Goal: Task Accomplishment & Management: Manage account settings

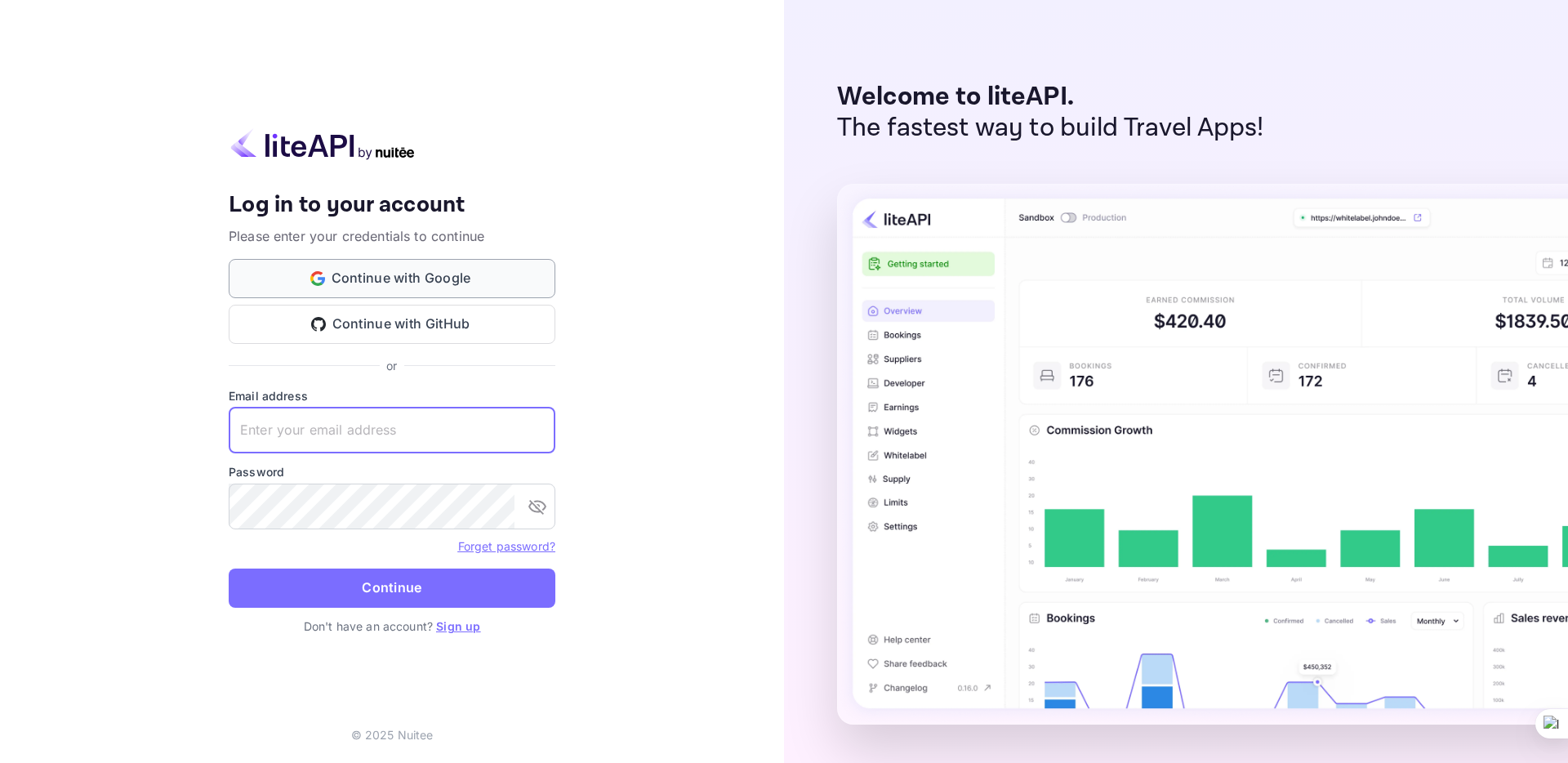
click at [433, 268] on button "Continue with Google" at bounding box center [392, 279] width 327 height 39
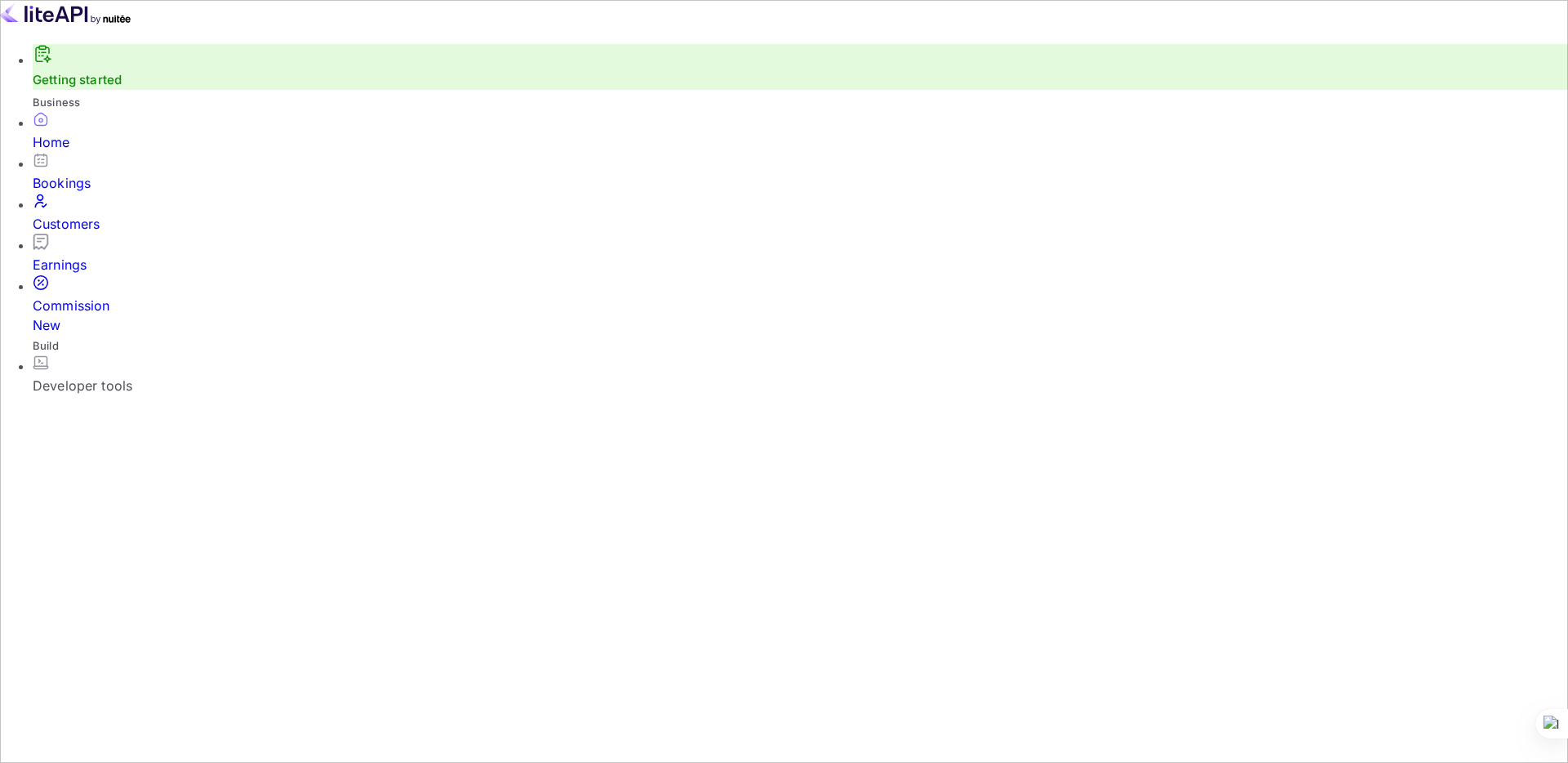
scroll to position [266, 428]
click at [104, 295] on div "Commission New" at bounding box center [800, 315] width 1536 height 39
click at [91, 223] on div "Customers" at bounding box center [800, 223] width 1536 height 19
click at [91, 193] on div "Bookings" at bounding box center [800, 183] width 1536 height 19
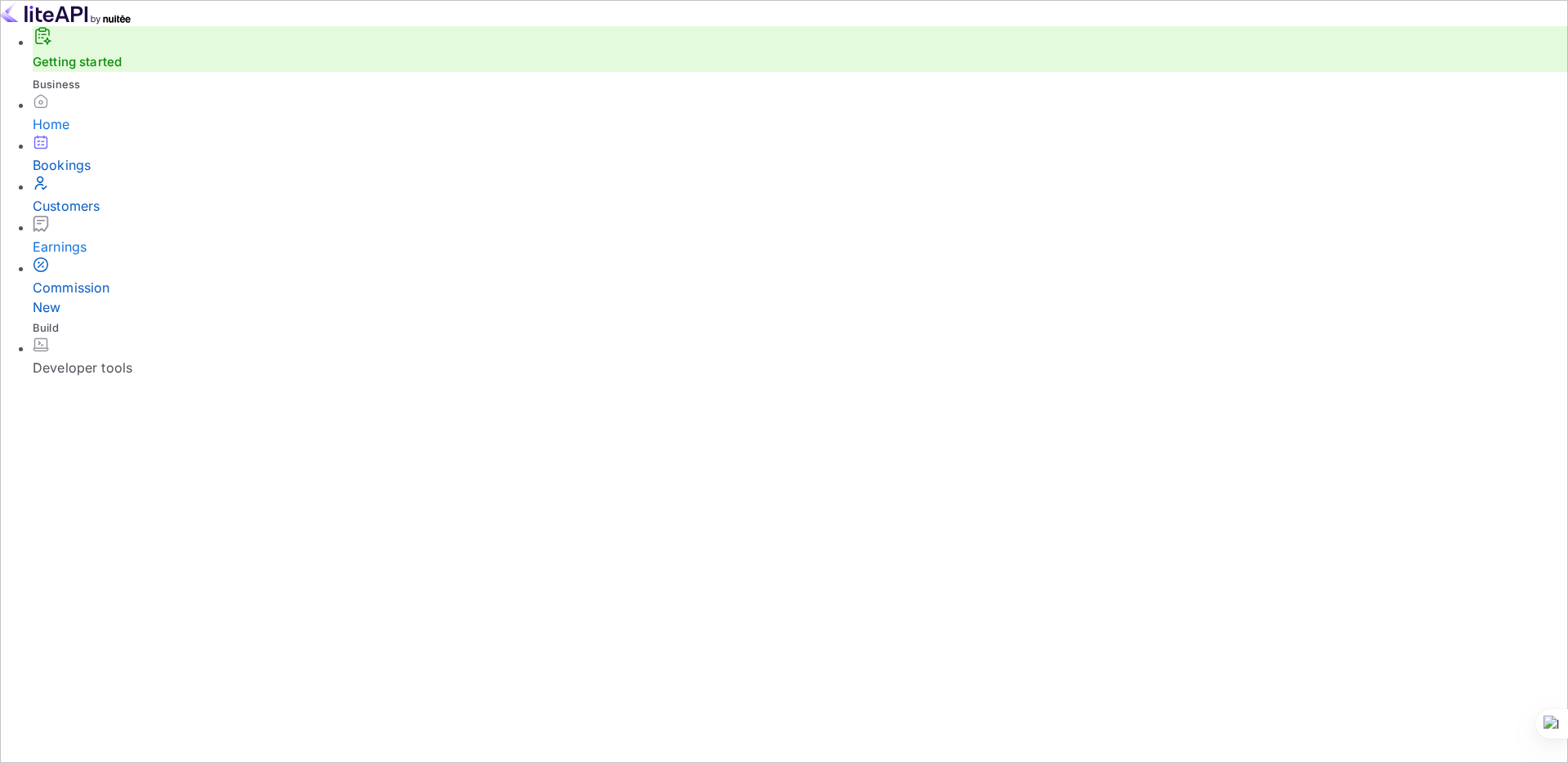
scroll to position [57, 0]
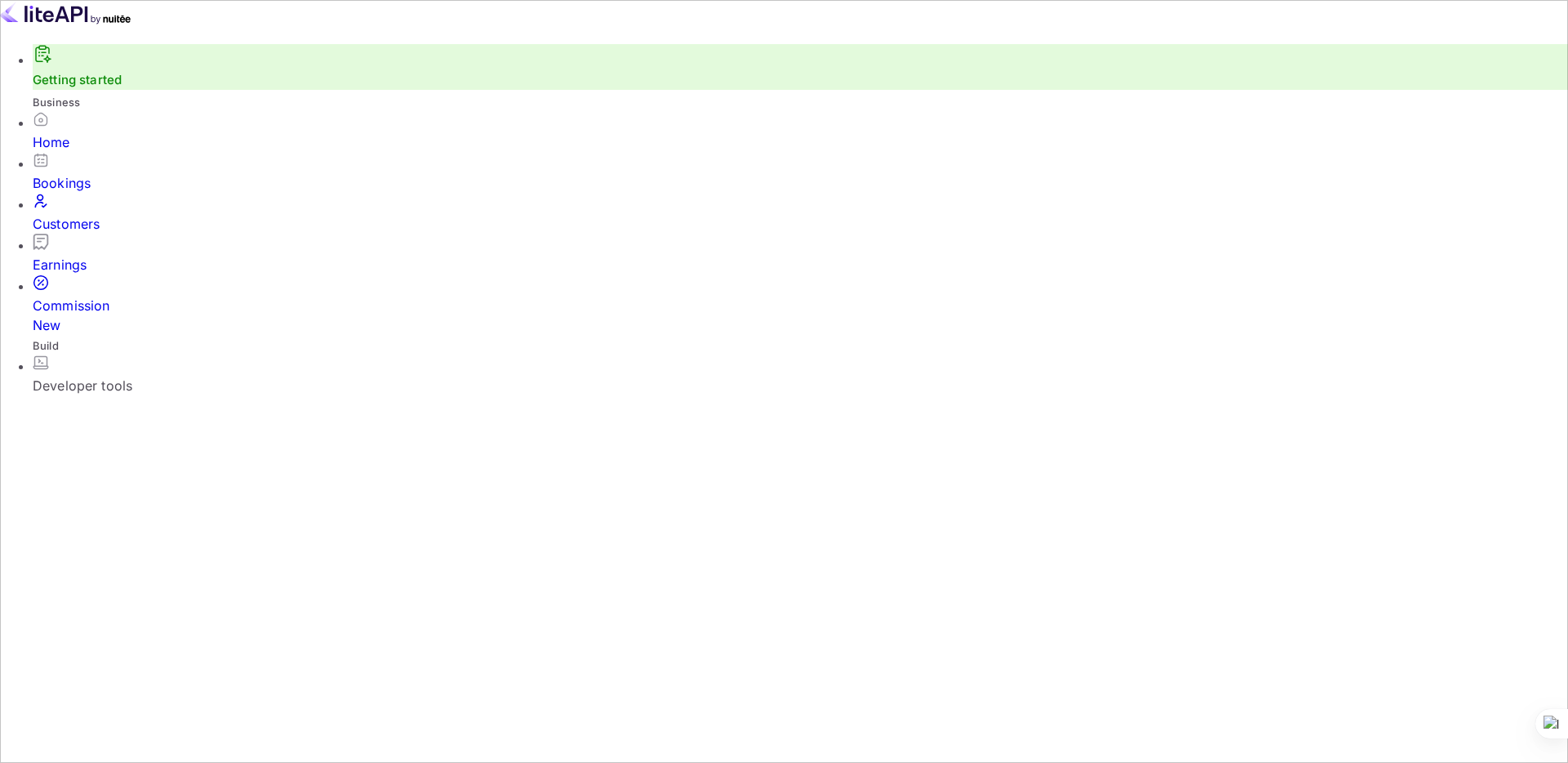
checkbox input "false"
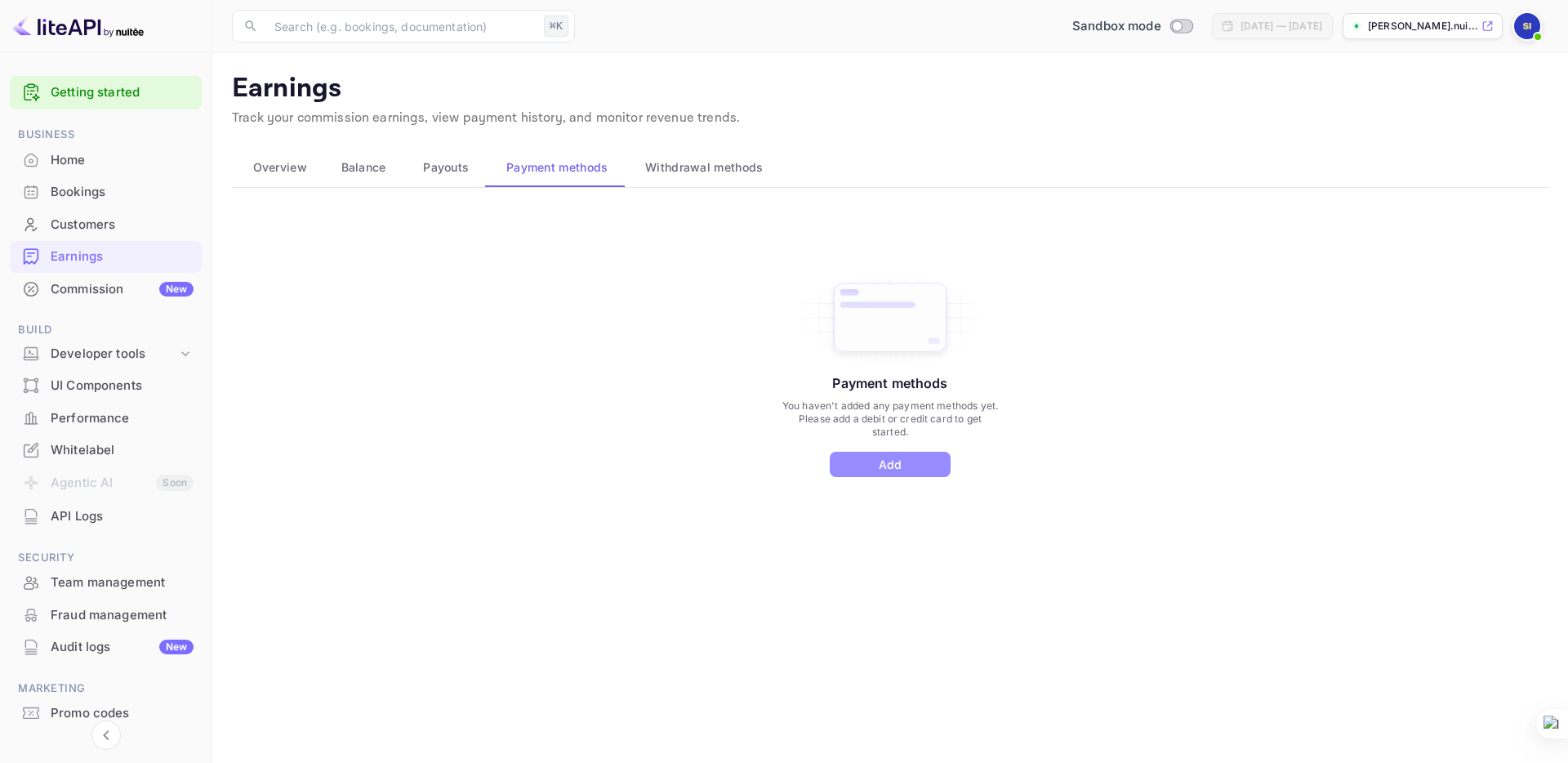
click at [892, 464] on button "Add" at bounding box center [890, 463] width 121 height 25
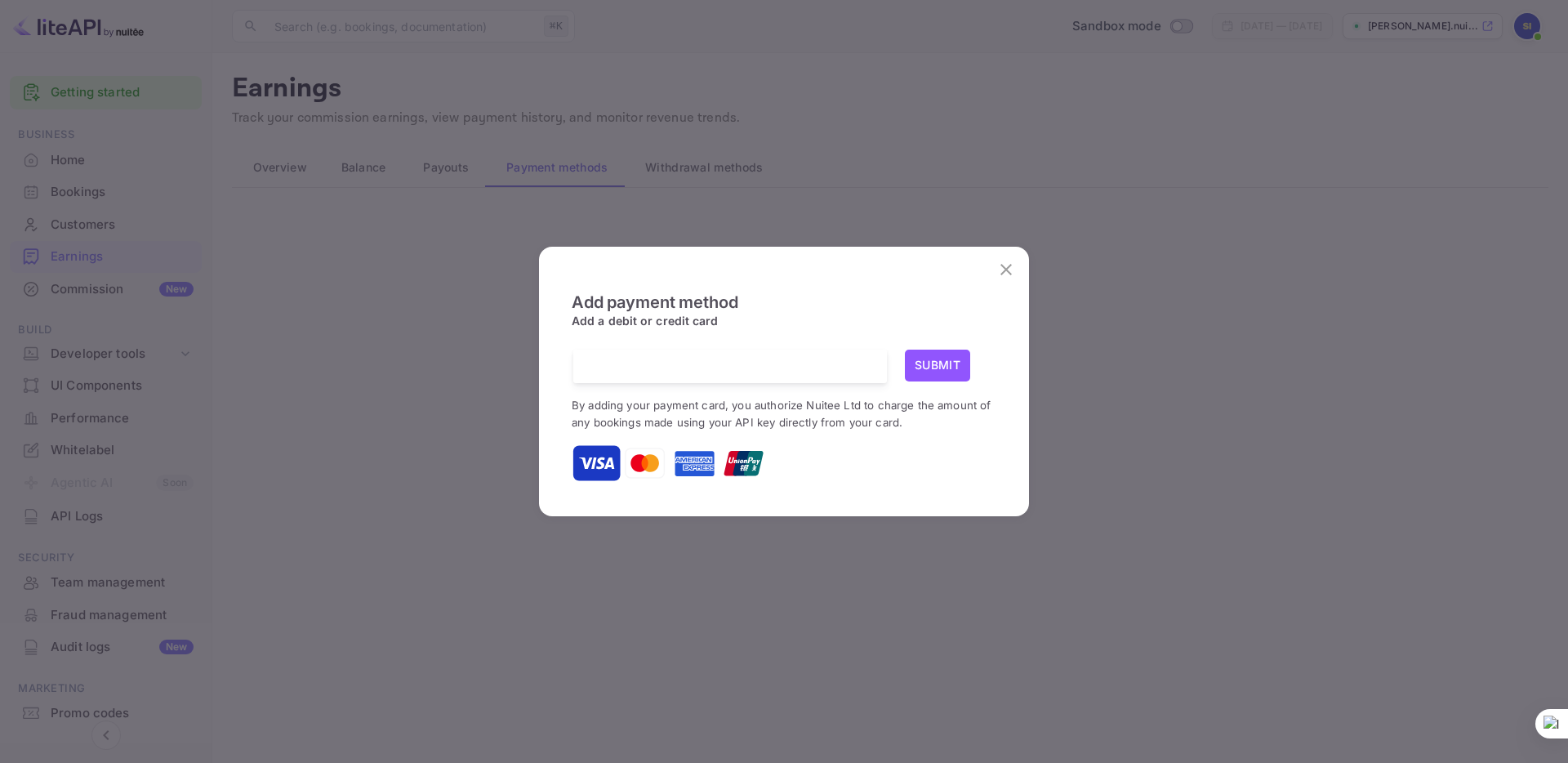
click at [941, 373] on button "Submit" at bounding box center [938, 365] width 66 height 32
click at [1007, 265] on icon "close" at bounding box center [1006, 268] width 19 height 19
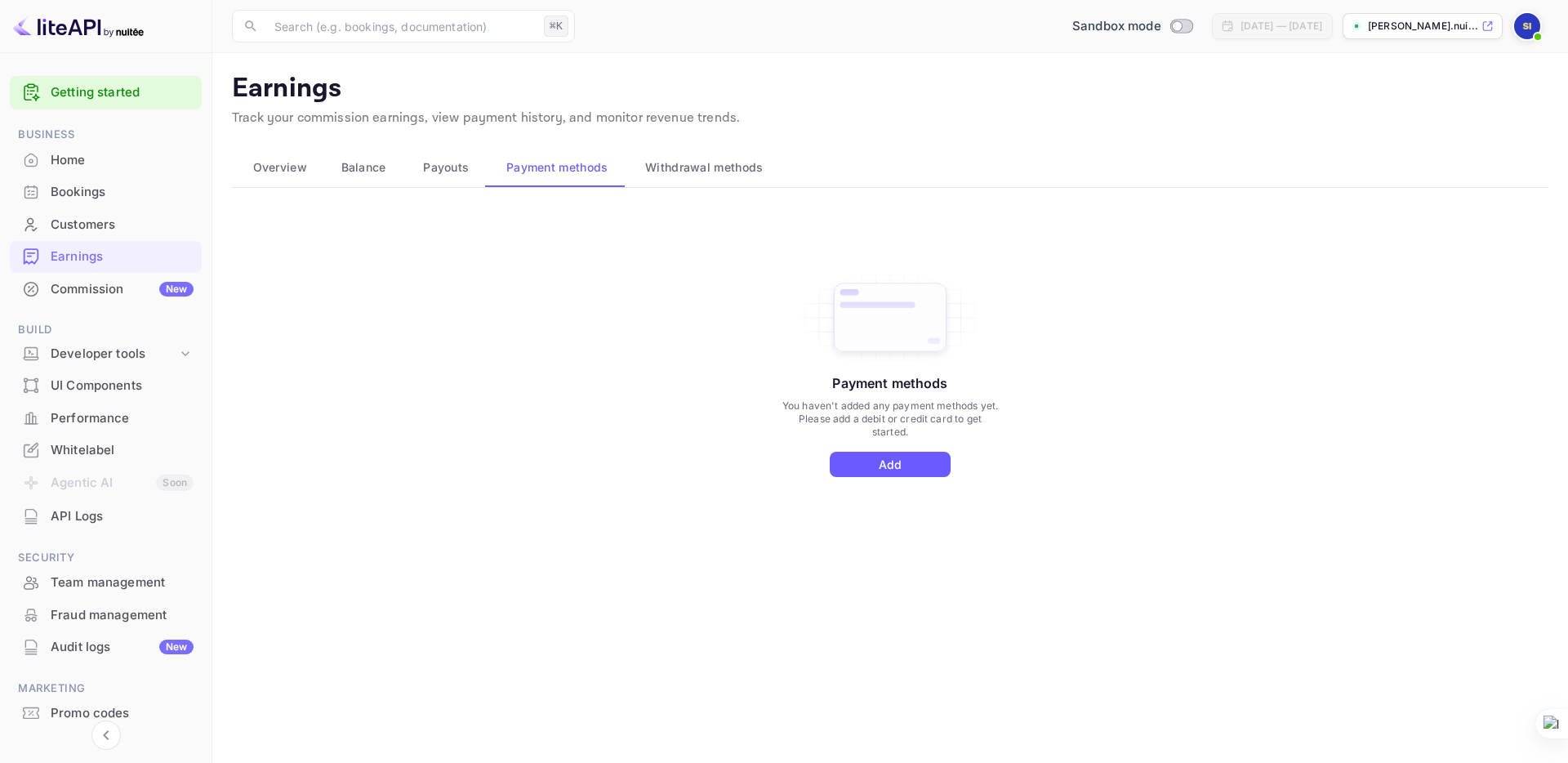
click at [901, 471] on button "Add" at bounding box center [890, 463] width 121 height 25
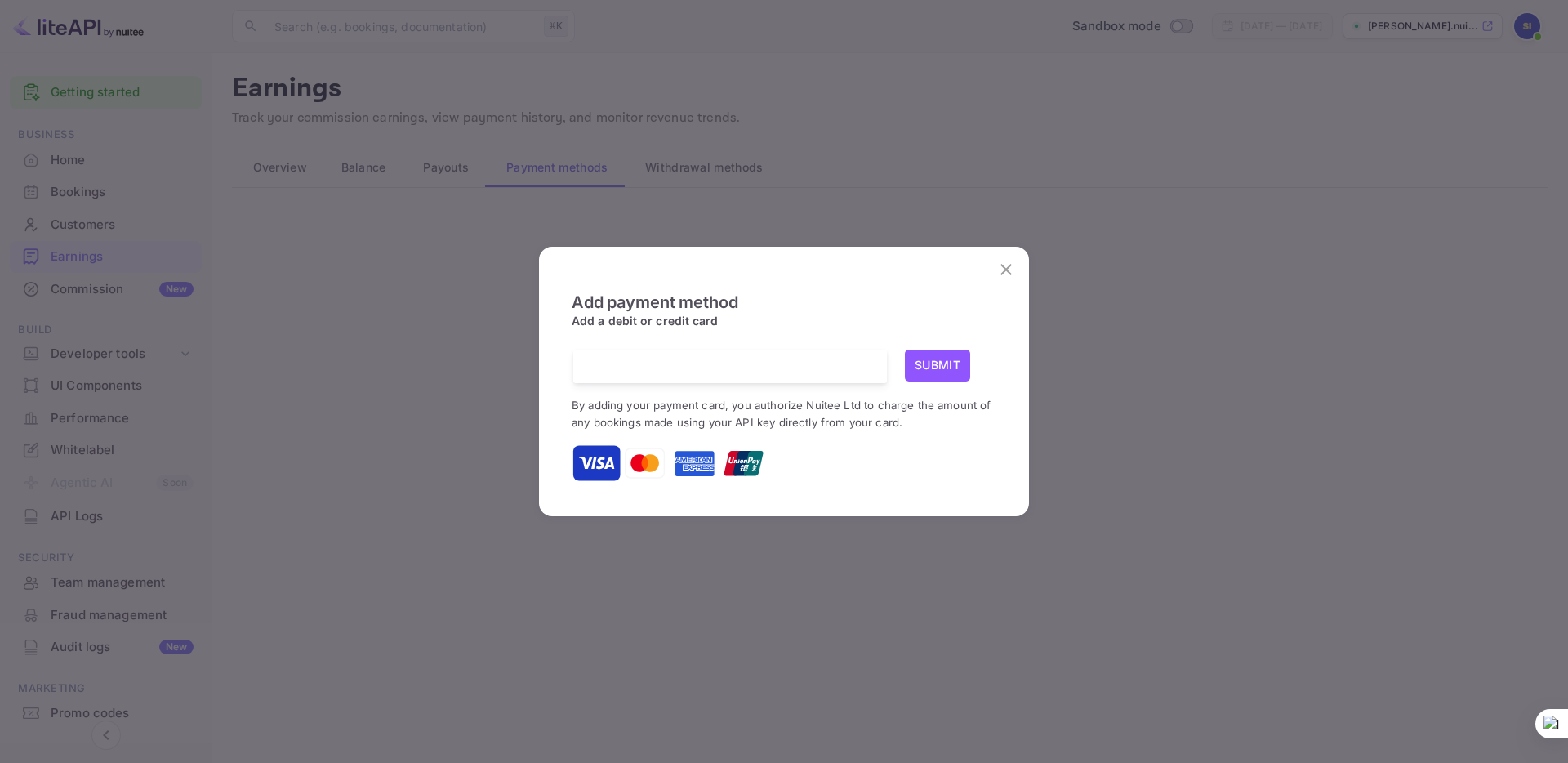
click at [946, 362] on button "Submit" at bounding box center [938, 365] width 66 height 32
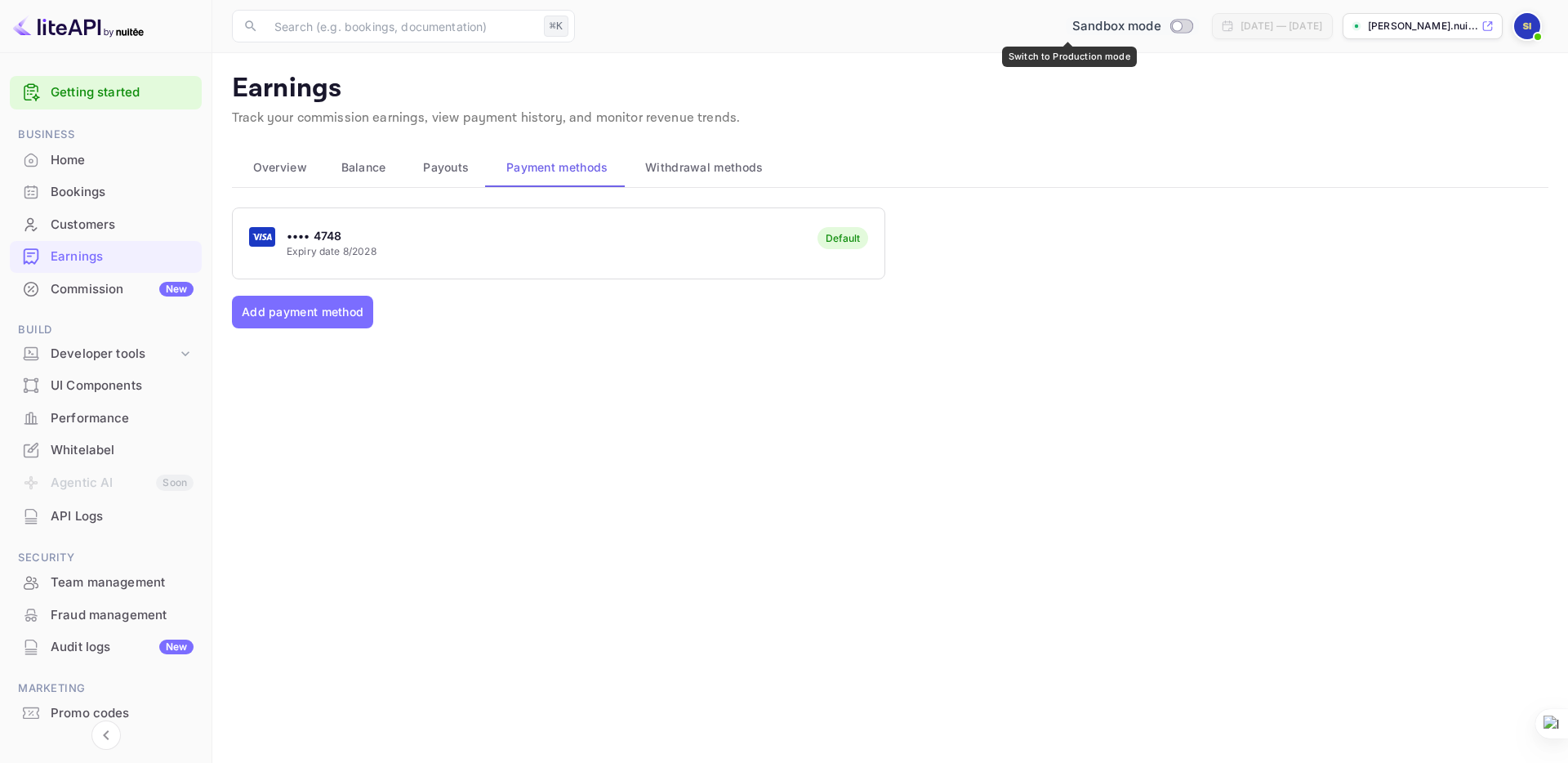
click at [1161, 22] on input "Switch to Production mode" at bounding box center [1177, 26] width 32 height 11
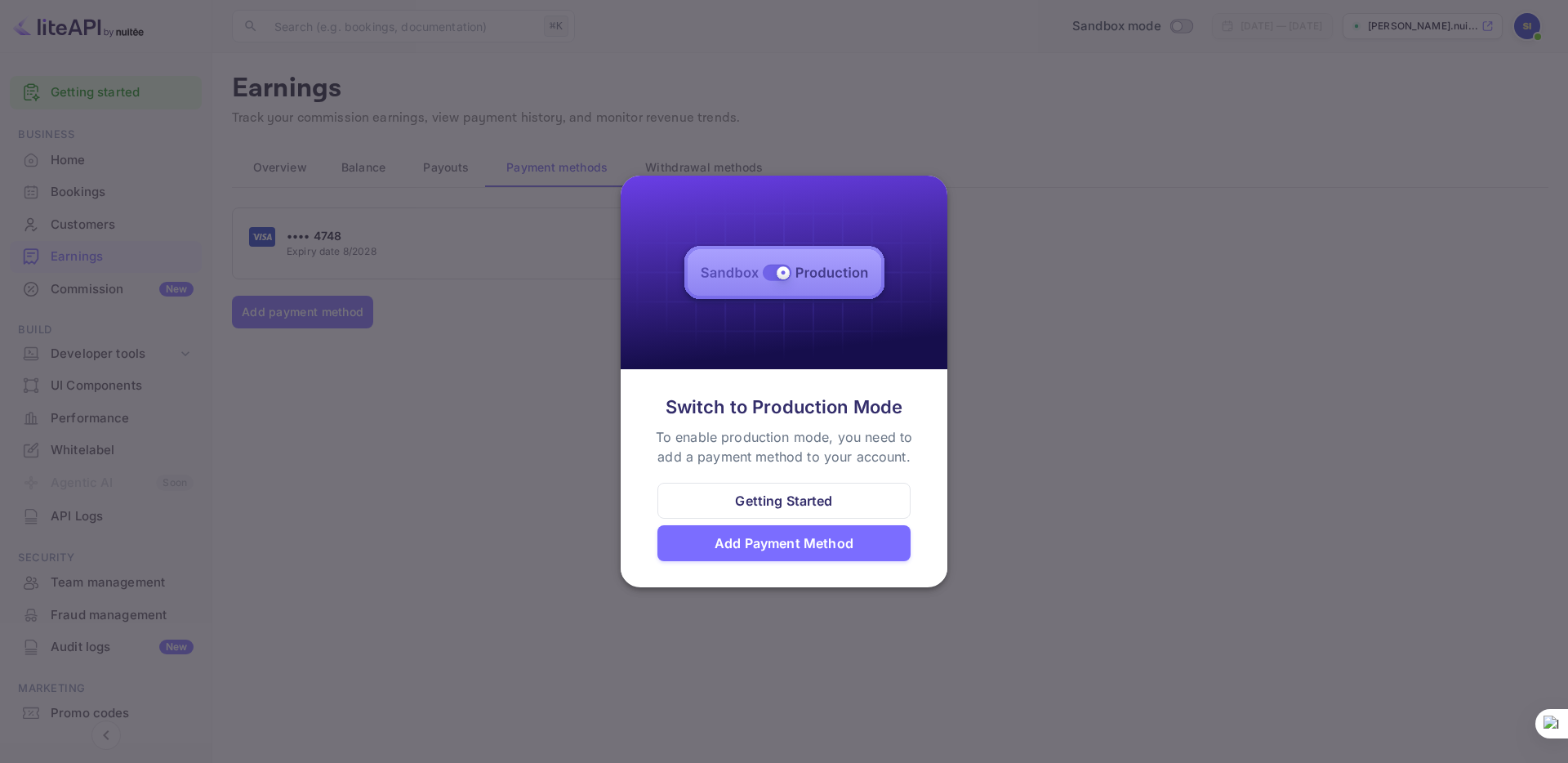
click at [762, 542] on div "Add Payment Method" at bounding box center [784, 542] width 138 height 19
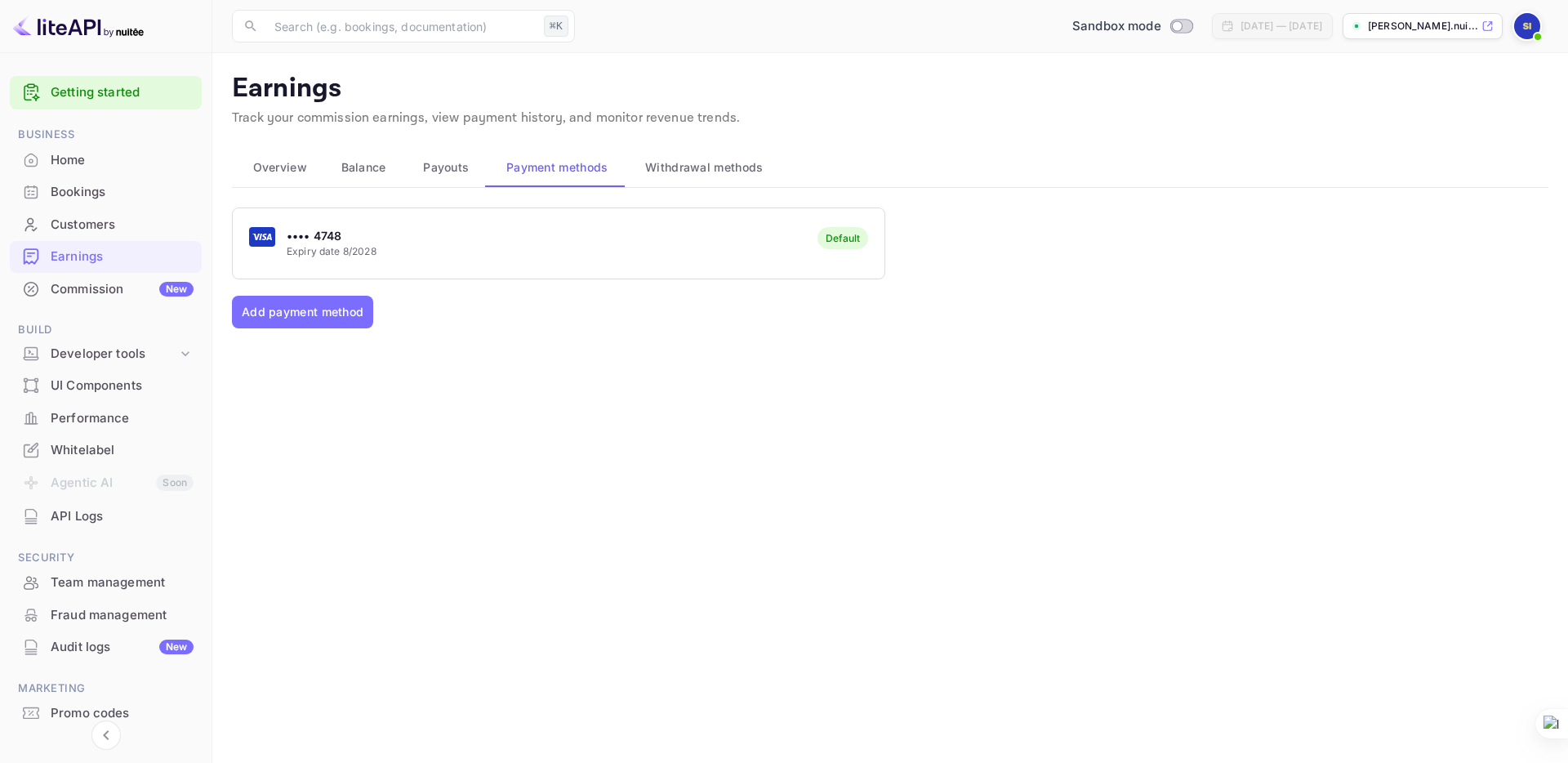
click at [454, 160] on span "Payouts" at bounding box center [446, 167] width 46 height 19
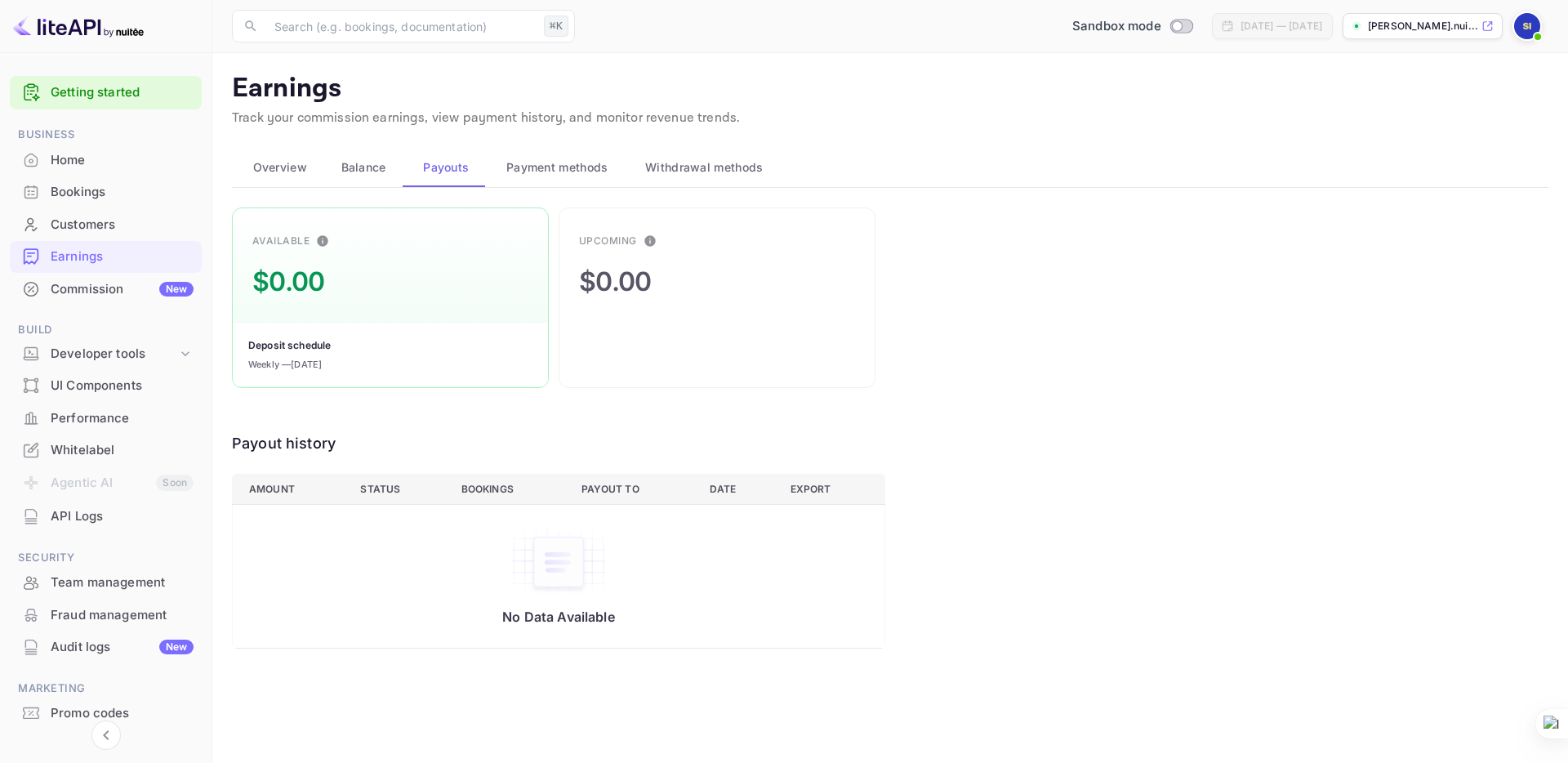
click at [551, 175] on span "Payment methods" at bounding box center [557, 167] width 102 height 19
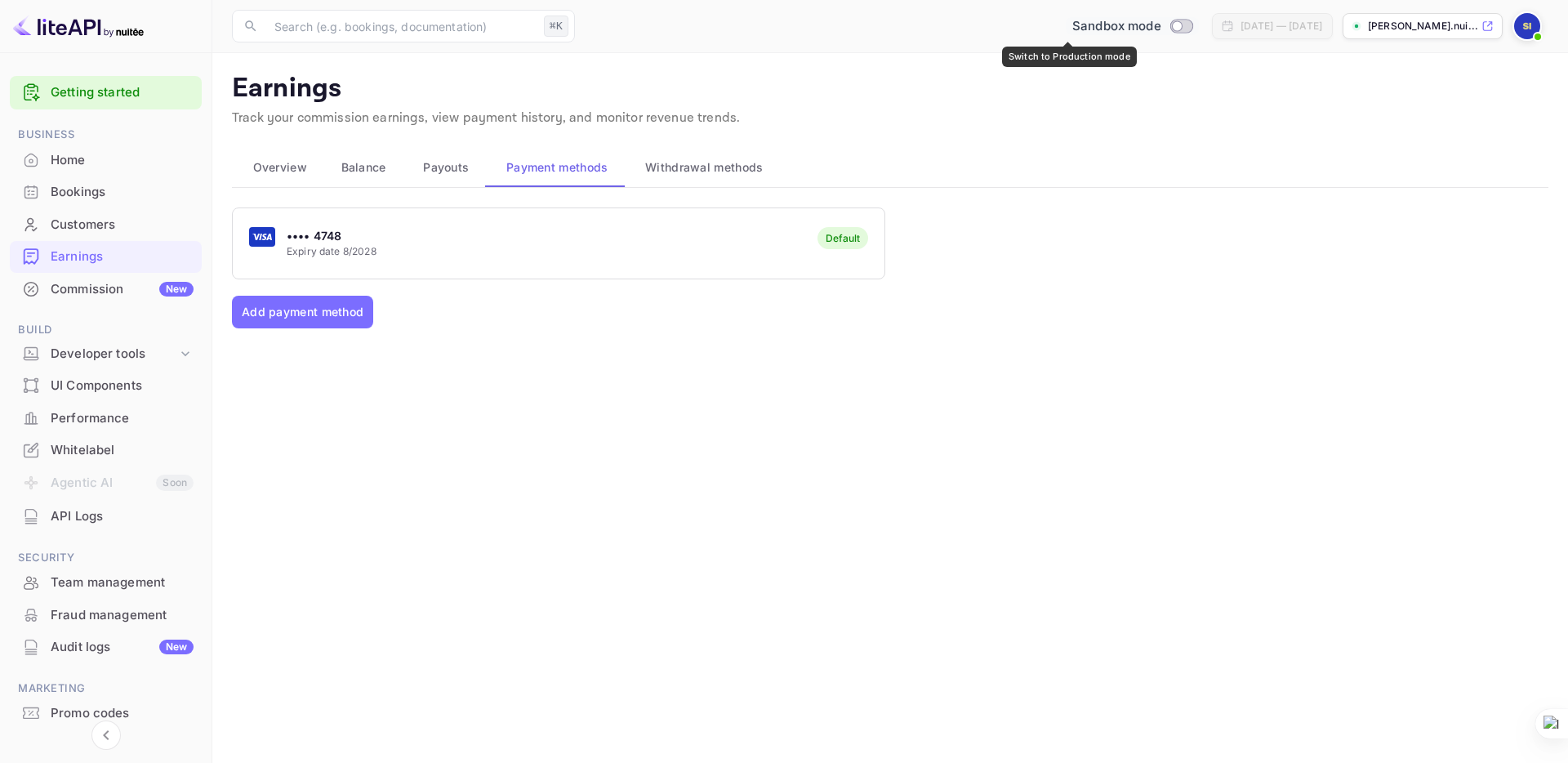
click at [1161, 25] on input "Switch to Production mode" at bounding box center [1177, 26] width 32 height 11
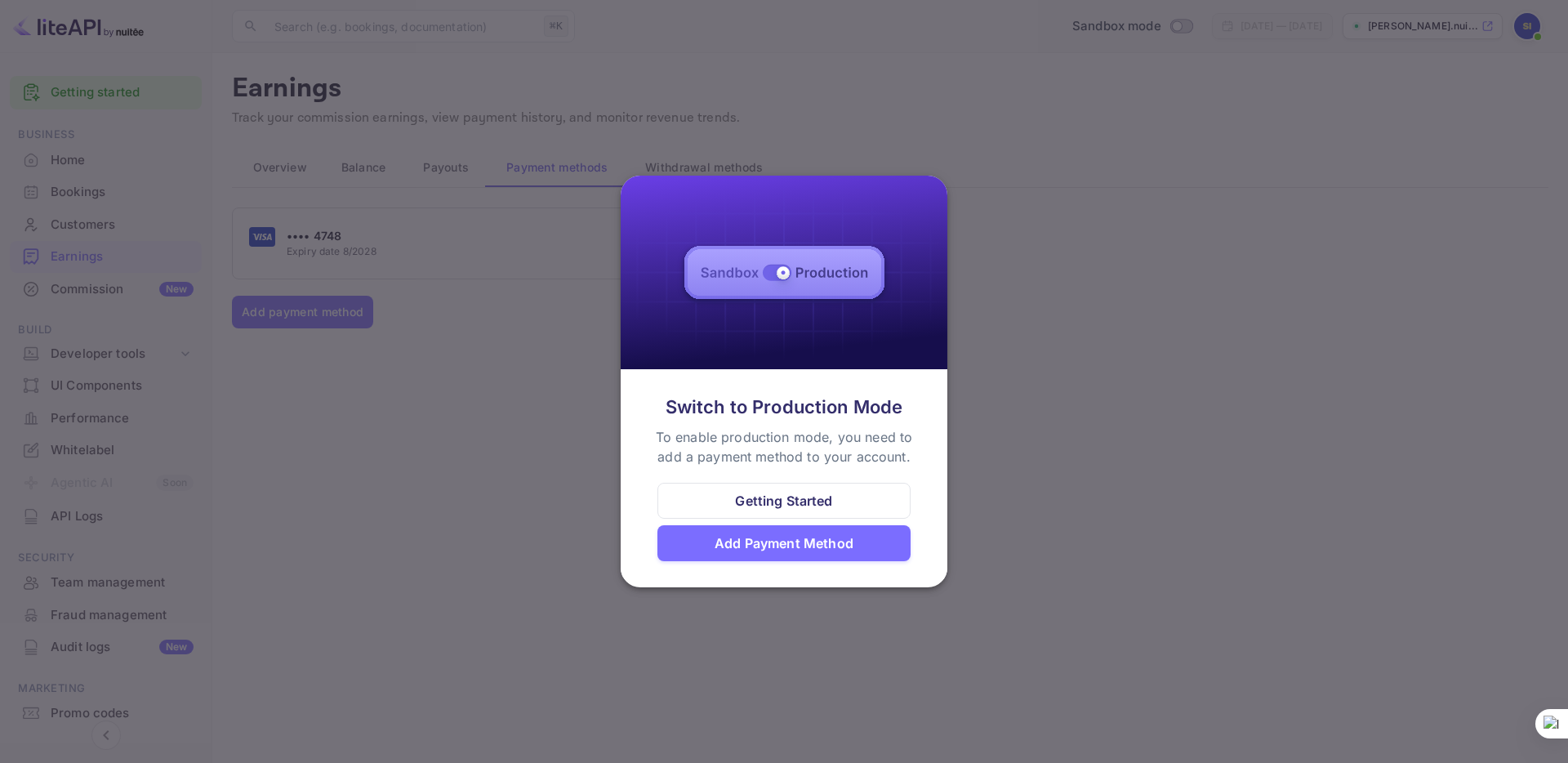
click at [1095, 444] on div at bounding box center [784, 381] width 1568 height 763
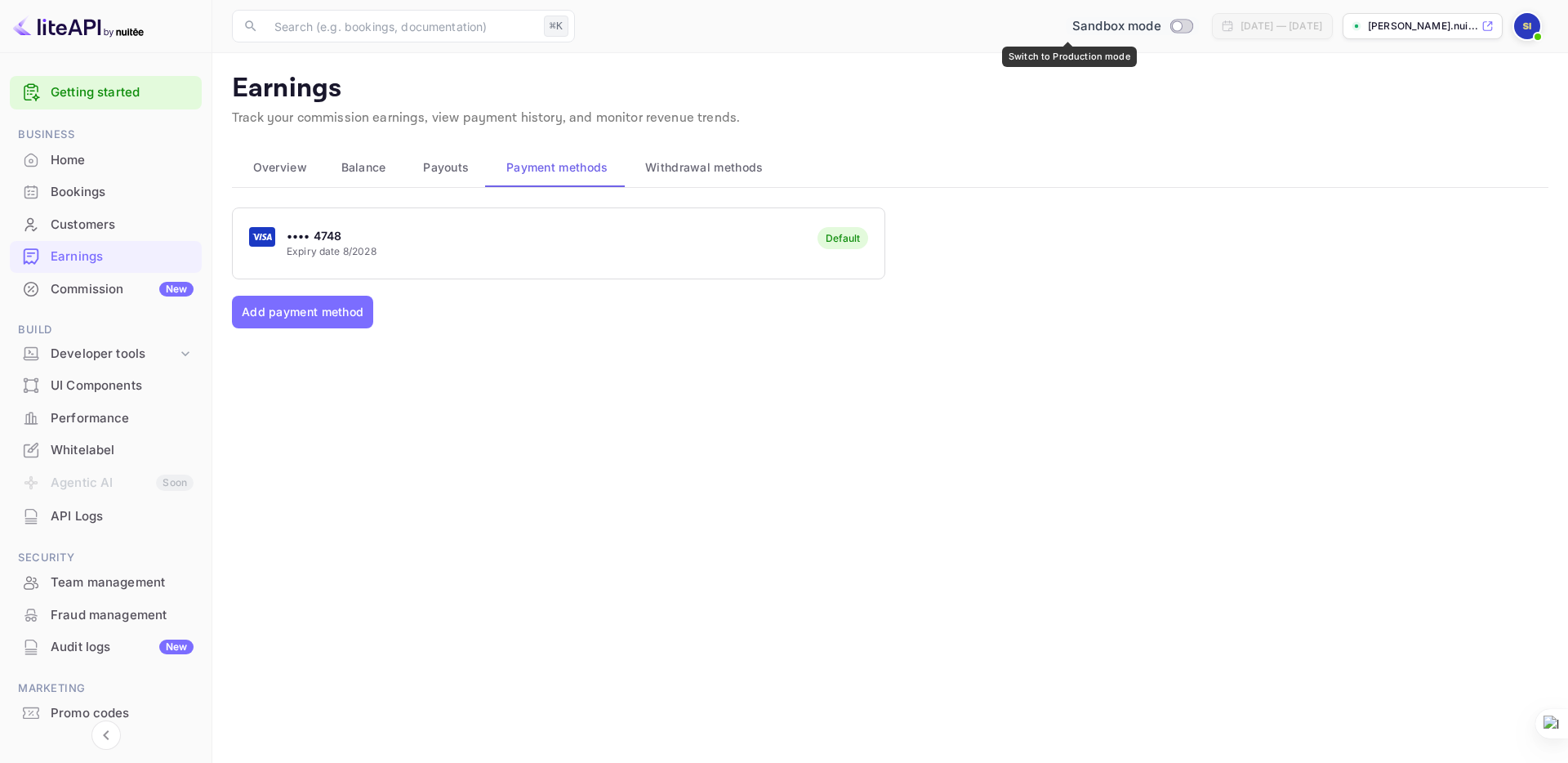
click at [1161, 25] on input "Switch to Production mode" at bounding box center [1177, 26] width 32 height 11
checkbox input "false"
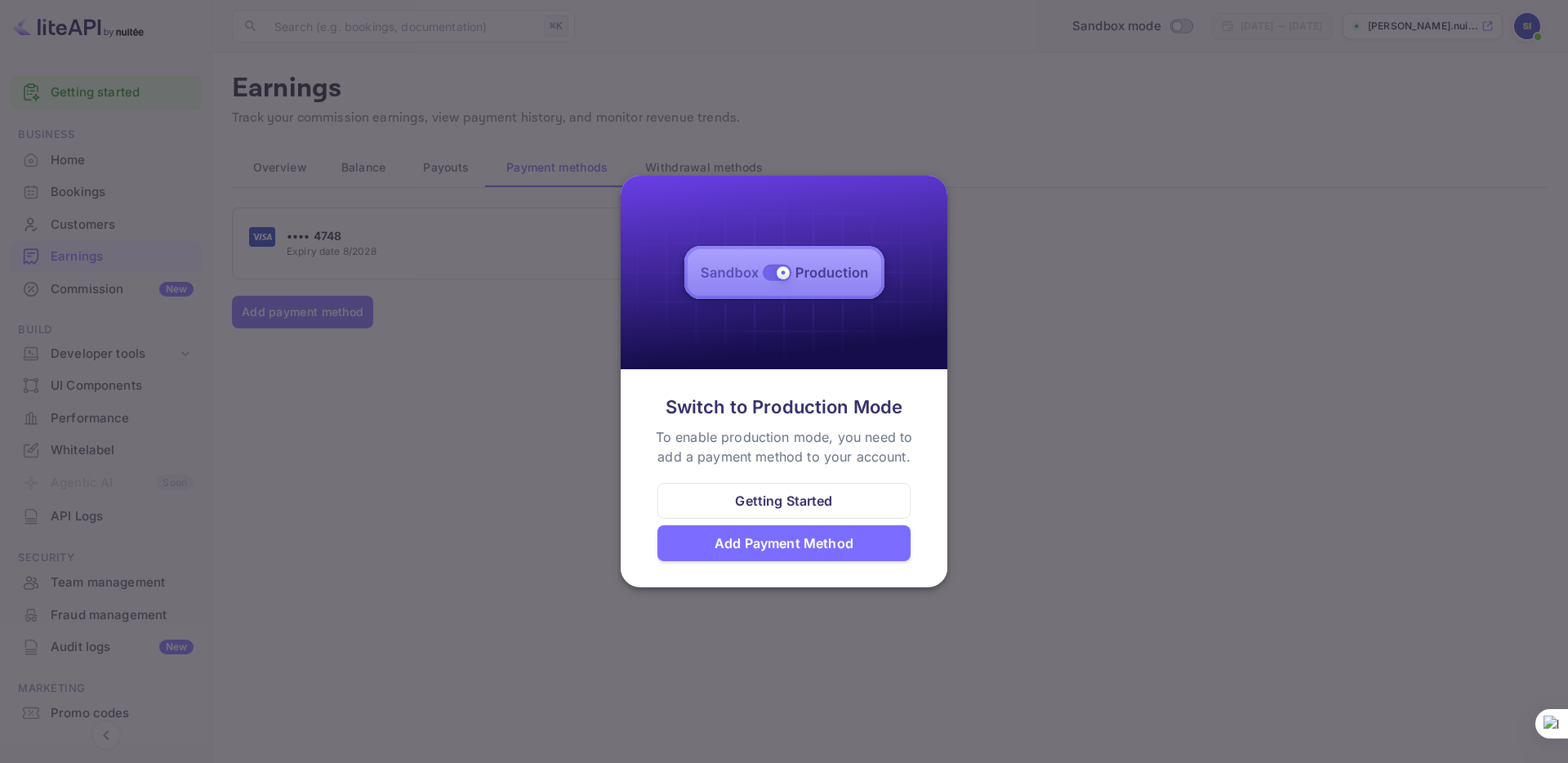
click at [751, 545] on div "Add Payment Method" at bounding box center [784, 542] width 138 height 19
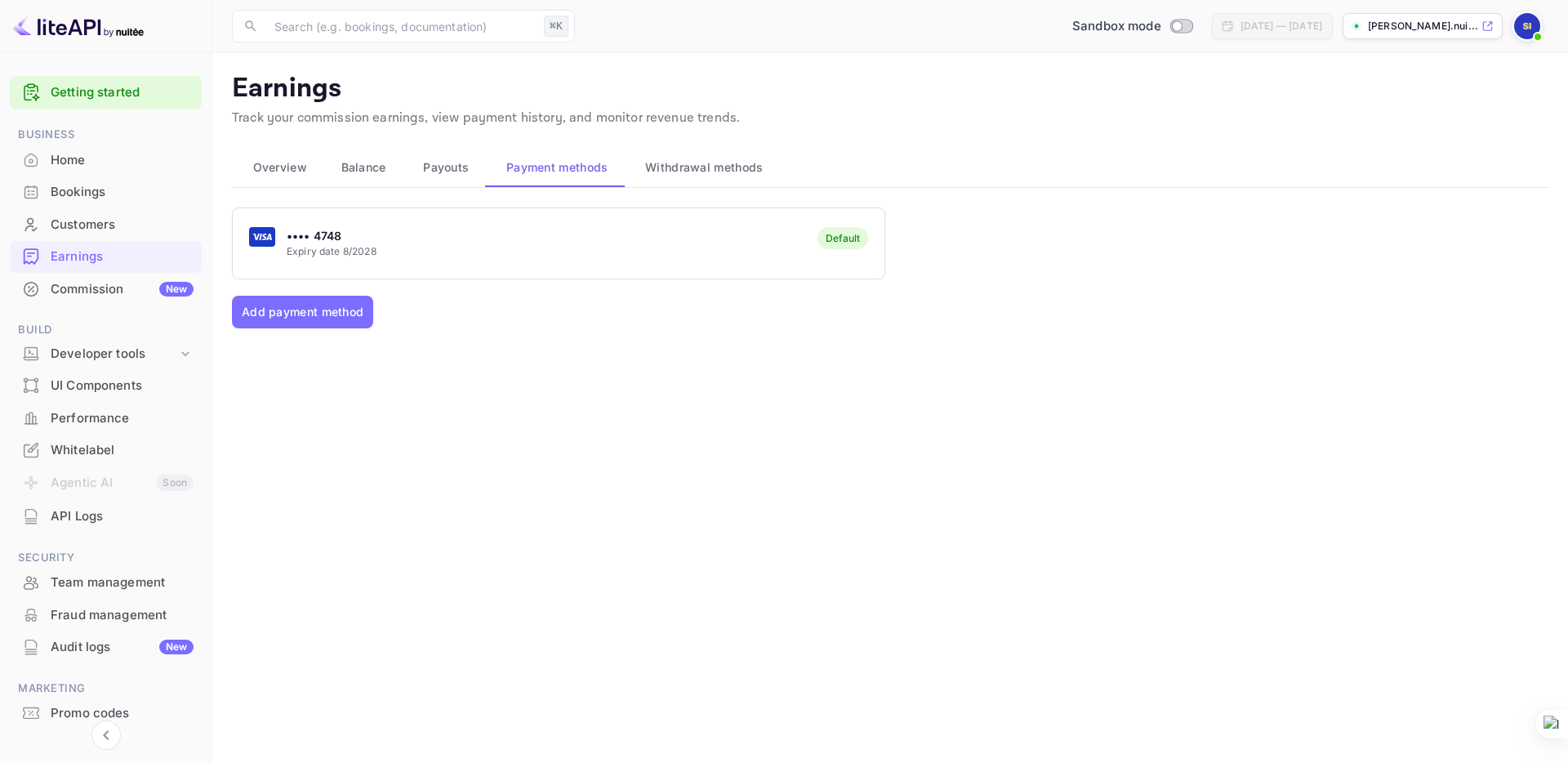
click at [68, 197] on div "Bookings" at bounding box center [122, 192] width 143 height 18
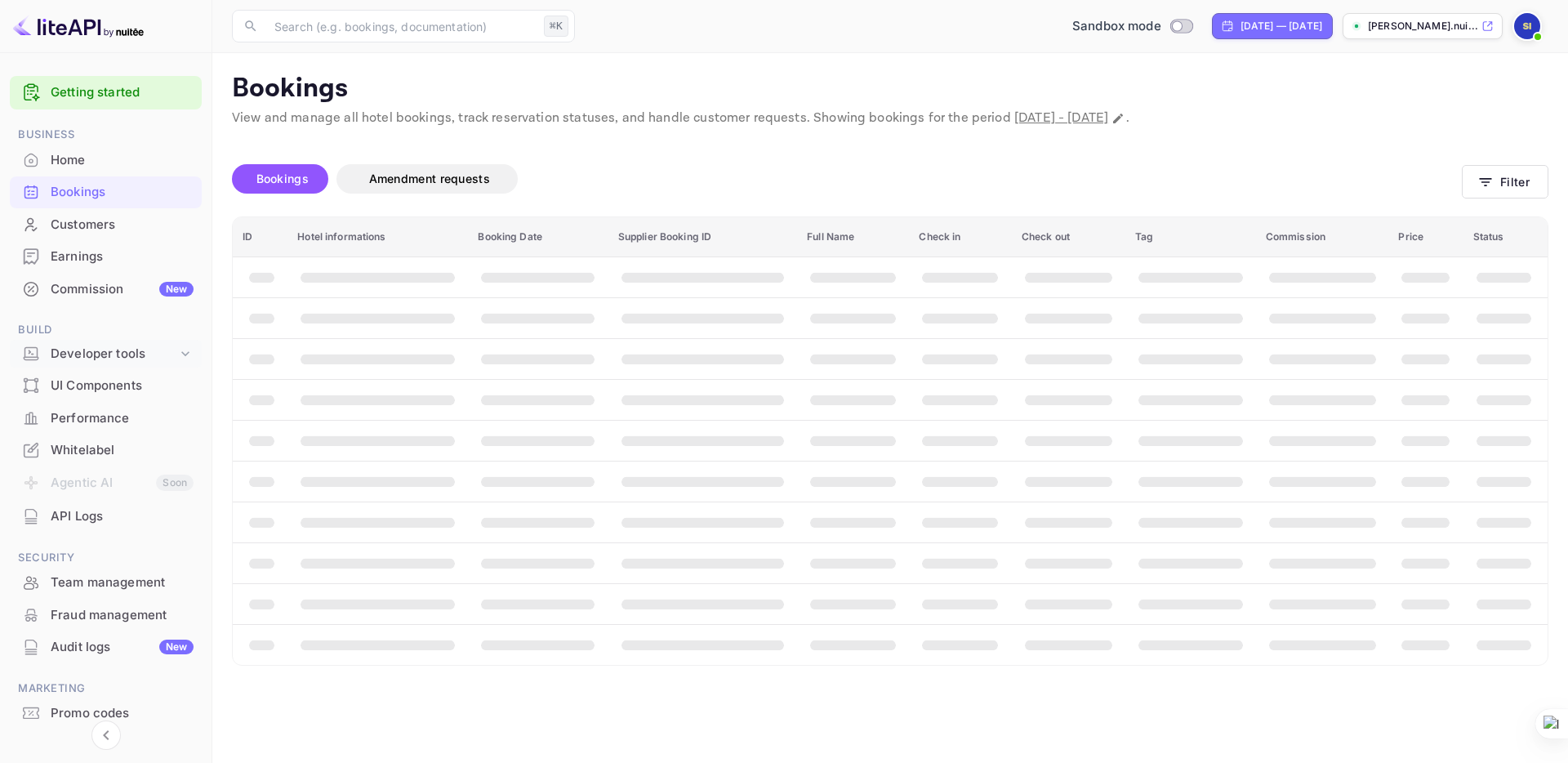
click at [101, 354] on div "Developer tools" at bounding box center [114, 353] width 126 height 18
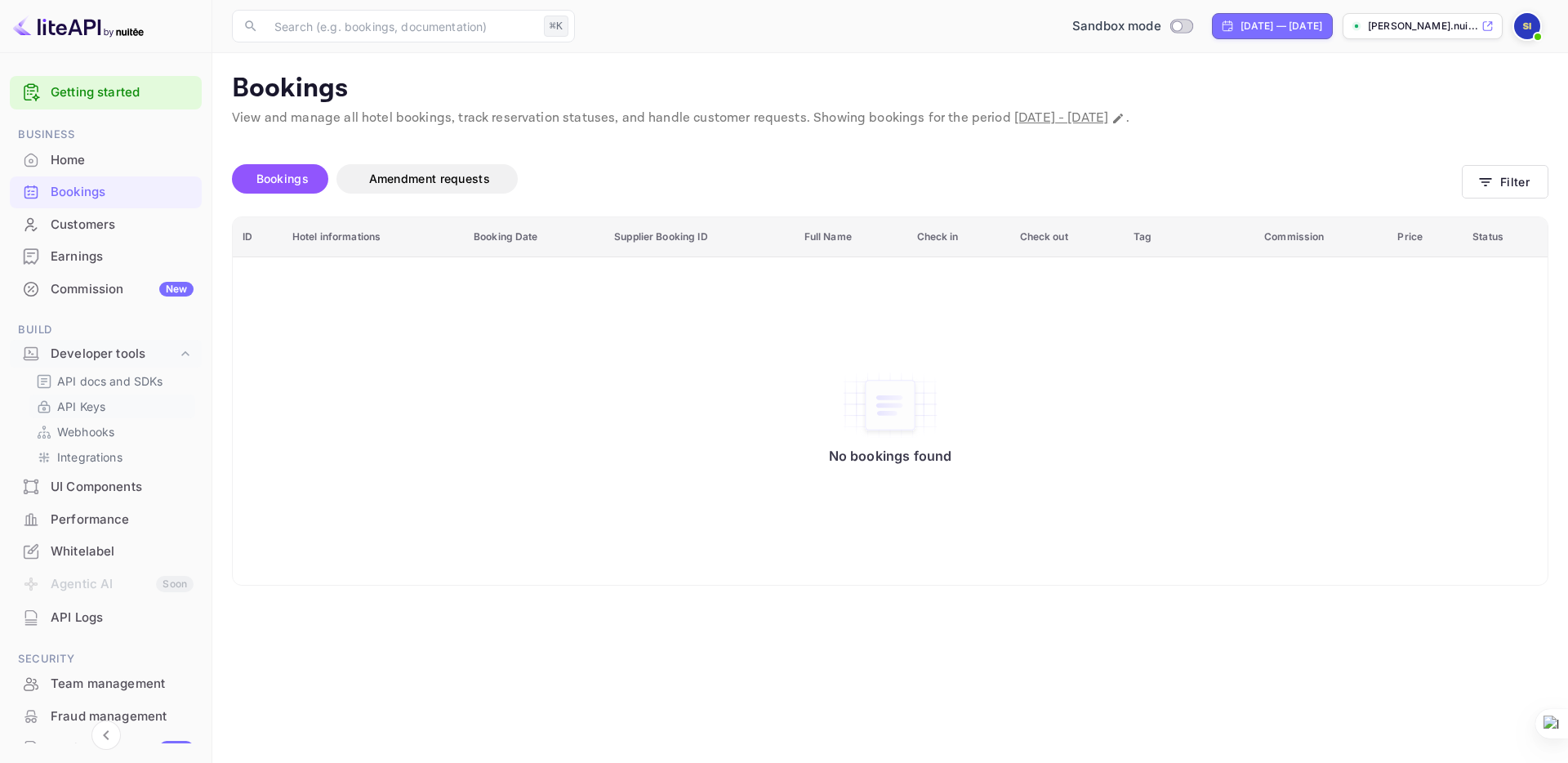
click at [97, 401] on p "API Keys" at bounding box center [81, 406] width 48 height 18
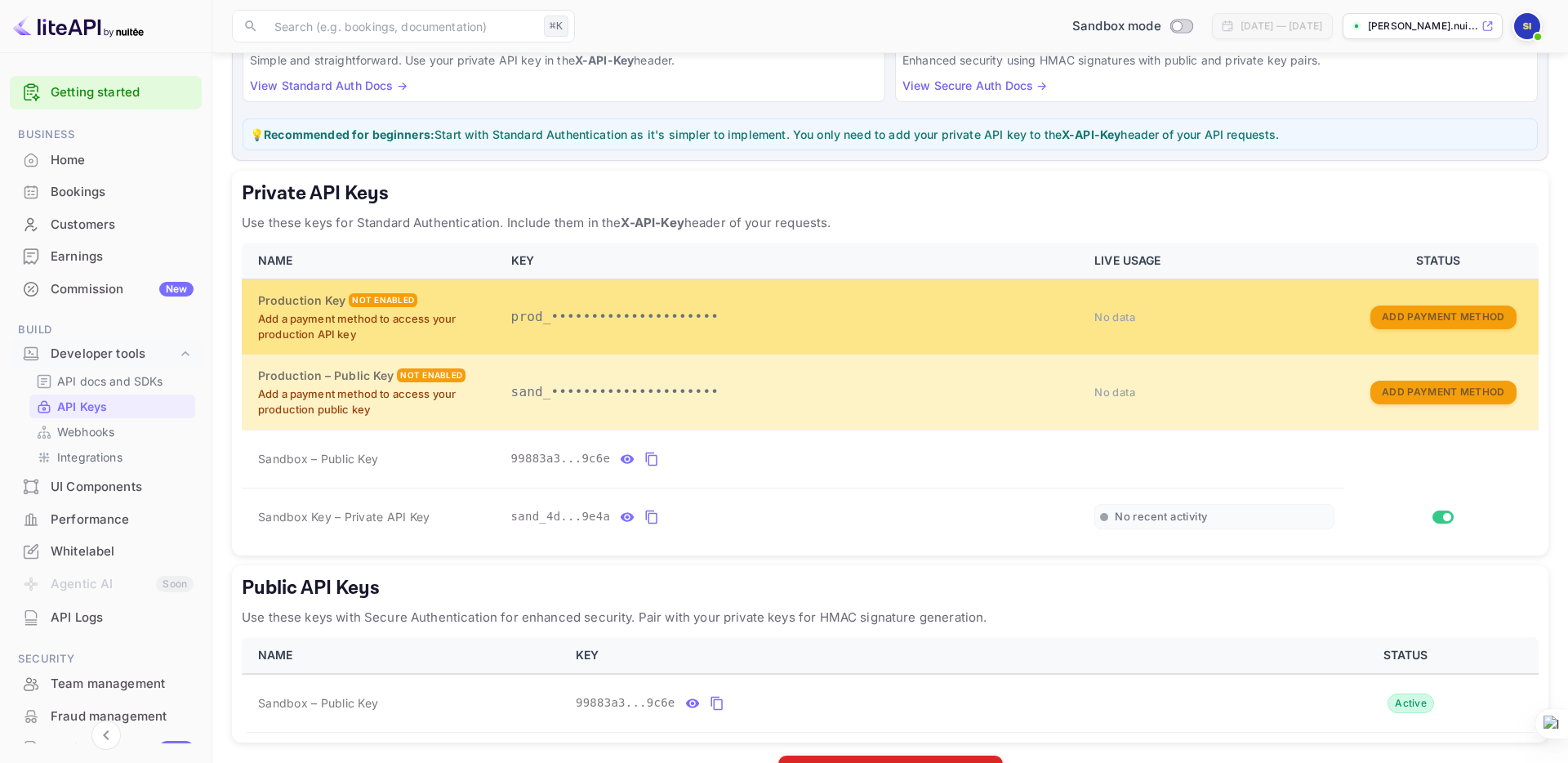
scroll to position [218, 0]
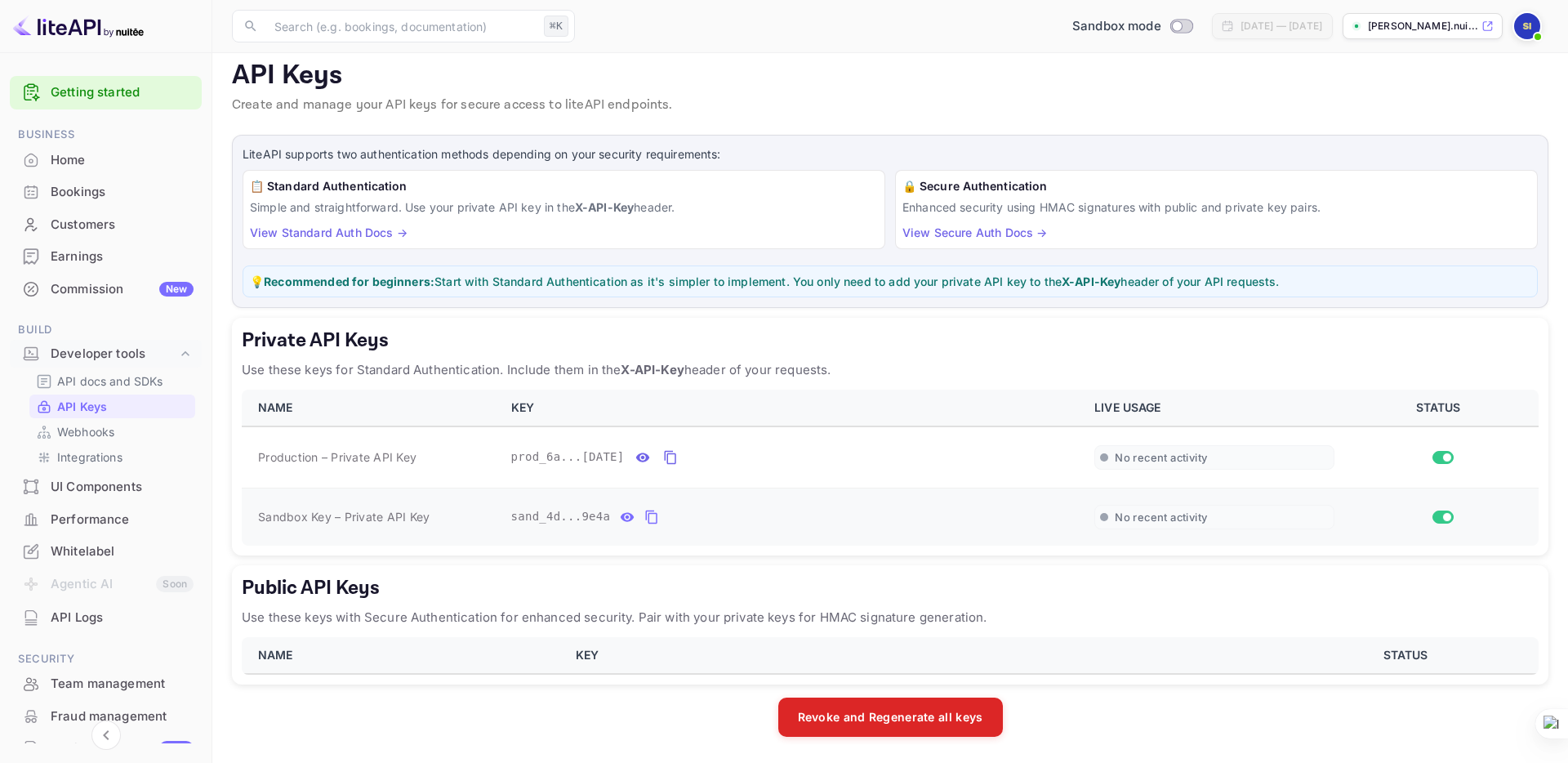
click at [766, 529] on div "sand_4d...9e4a" at bounding box center [794, 517] width 565 height 26
click at [883, 714] on button "Revoke and Regenerate all keys" at bounding box center [890, 716] width 224 height 39
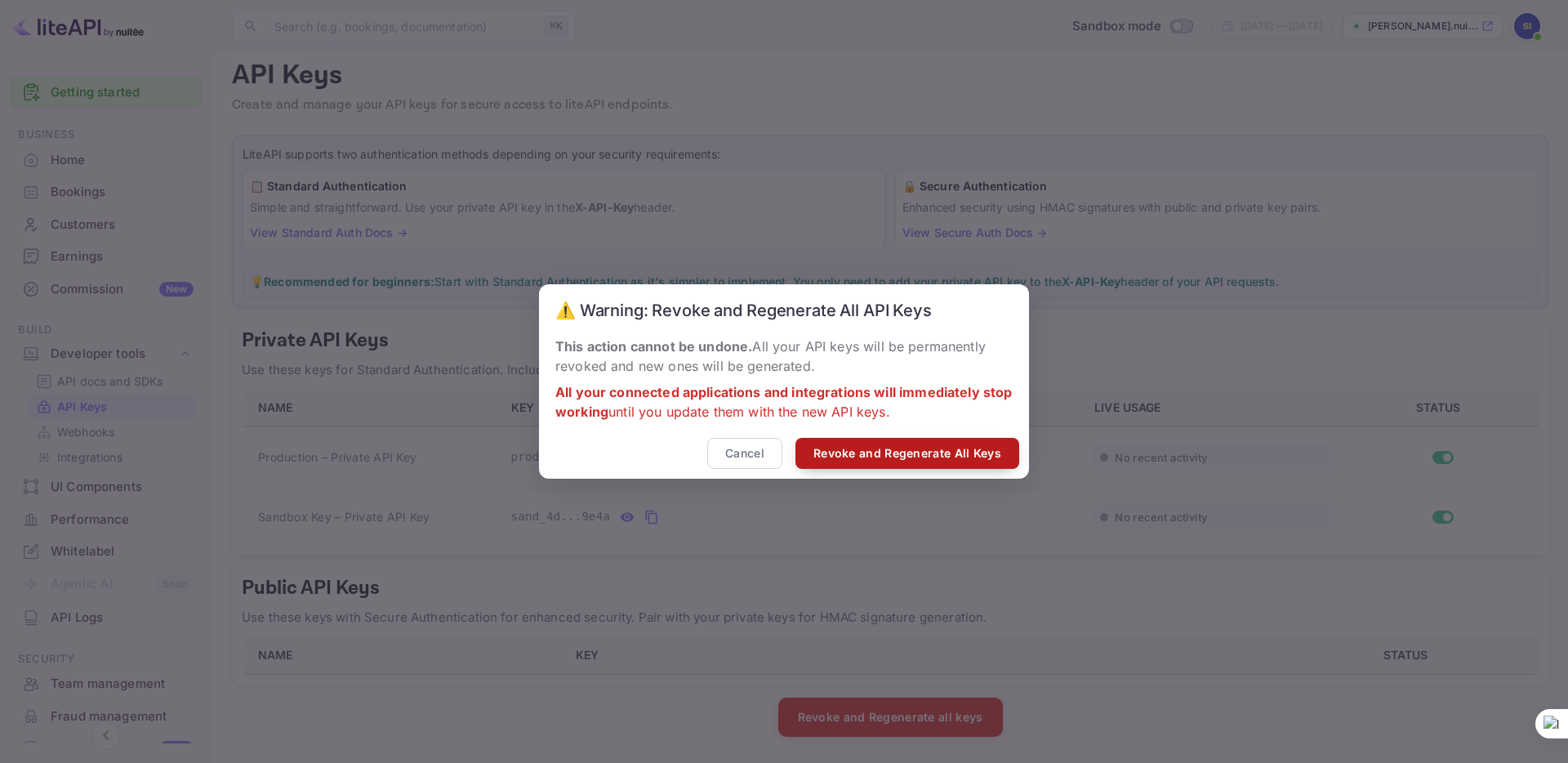
click at [879, 464] on button "Revoke and Regenerate All Keys" at bounding box center [907, 453] width 223 height 32
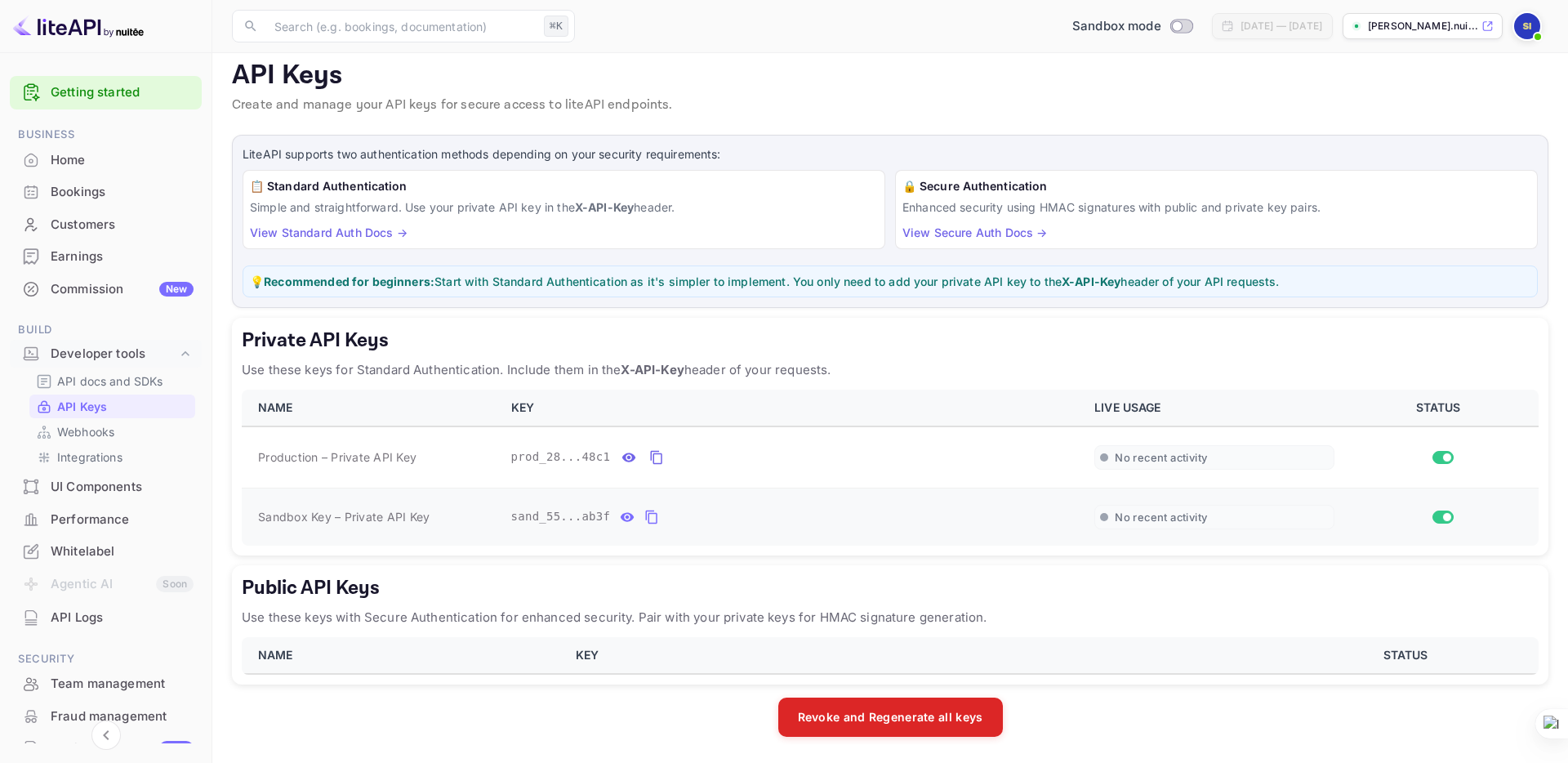
click at [652, 513] on icon "private api keys table" at bounding box center [652, 517] width 11 height 14
click at [632, 514] on icon "private api keys table" at bounding box center [628, 517] width 15 height 19
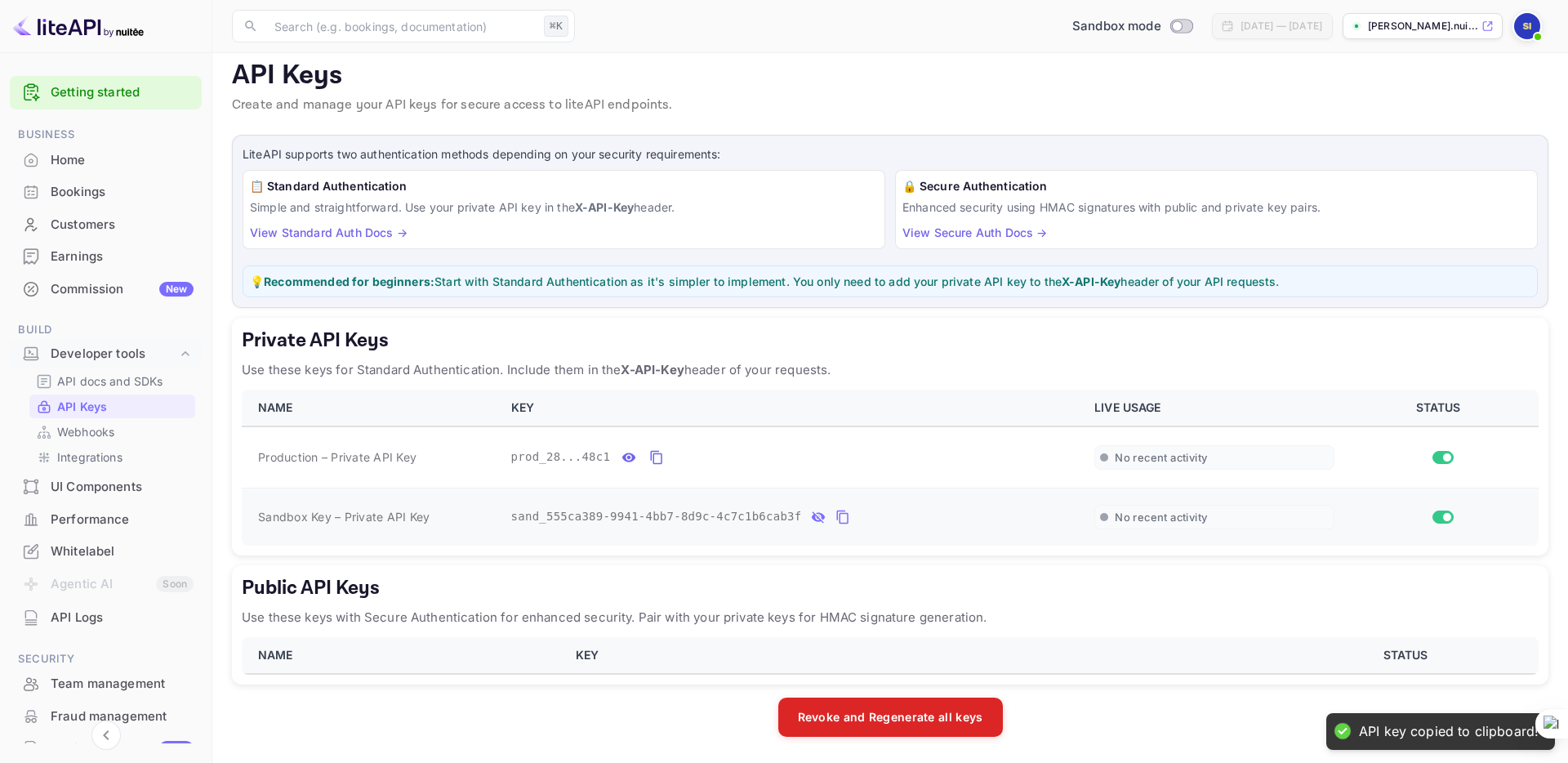
click at [843, 515] on icon "private api keys table" at bounding box center [843, 517] width 15 height 19
click at [134, 379] on p "API docs and SDKs" at bounding box center [110, 381] width 106 height 18
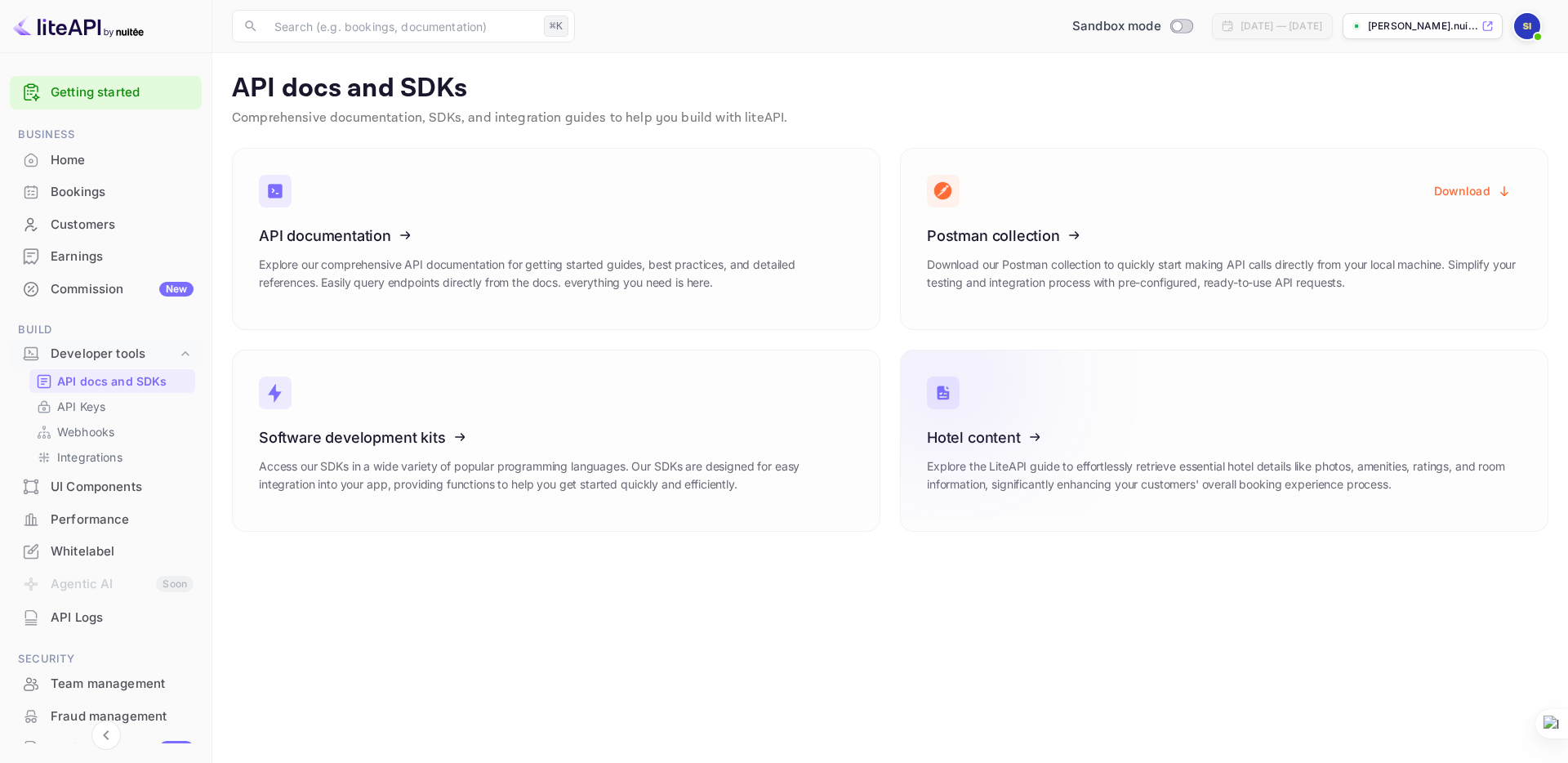
click at [1069, 422] on icon at bounding box center [1027, 435] width 254 height 168
click at [78, 408] on p "API Keys" at bounding box center [81, 406] width 48 height 18
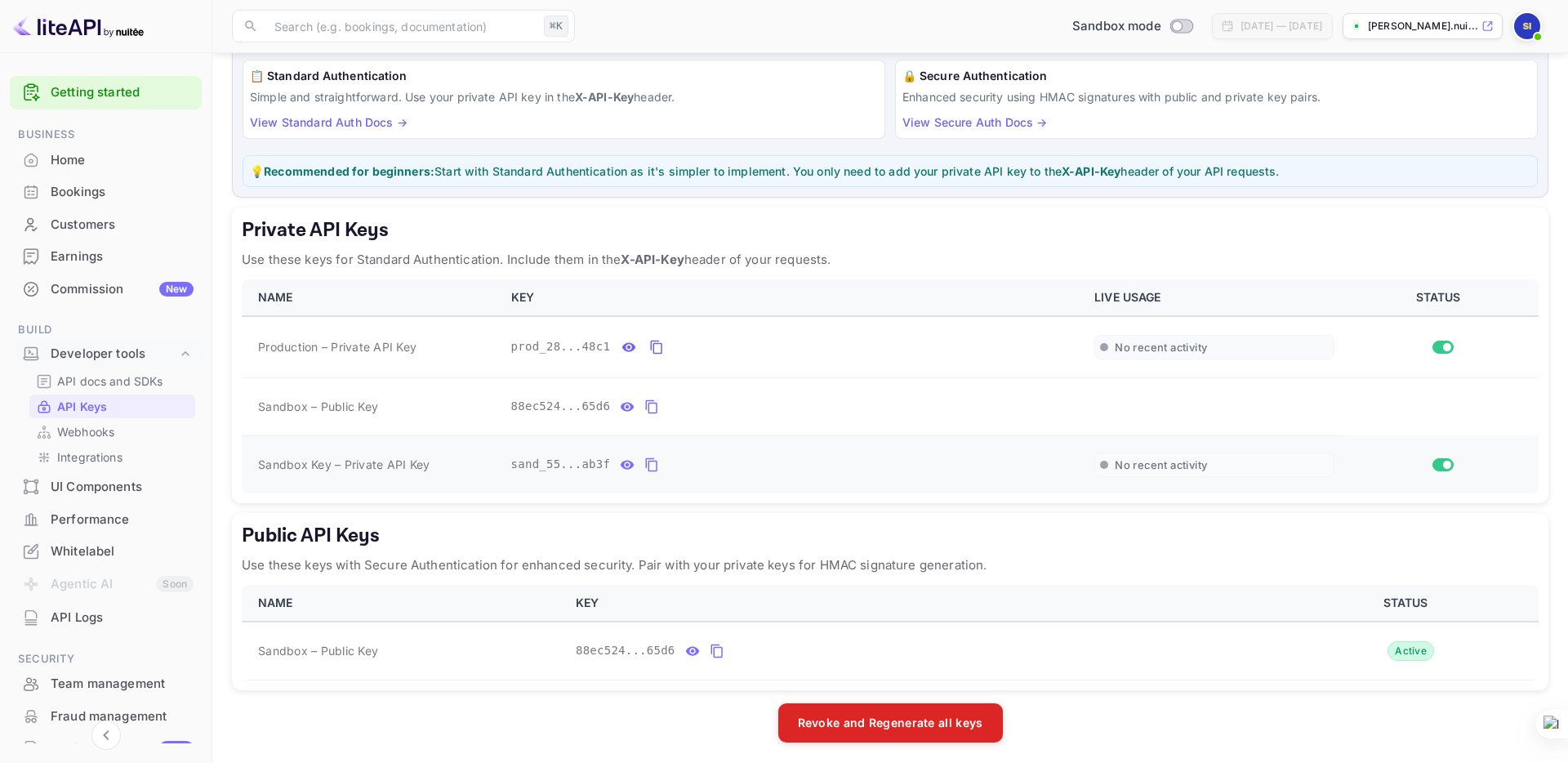
scroll to position [129, 0]
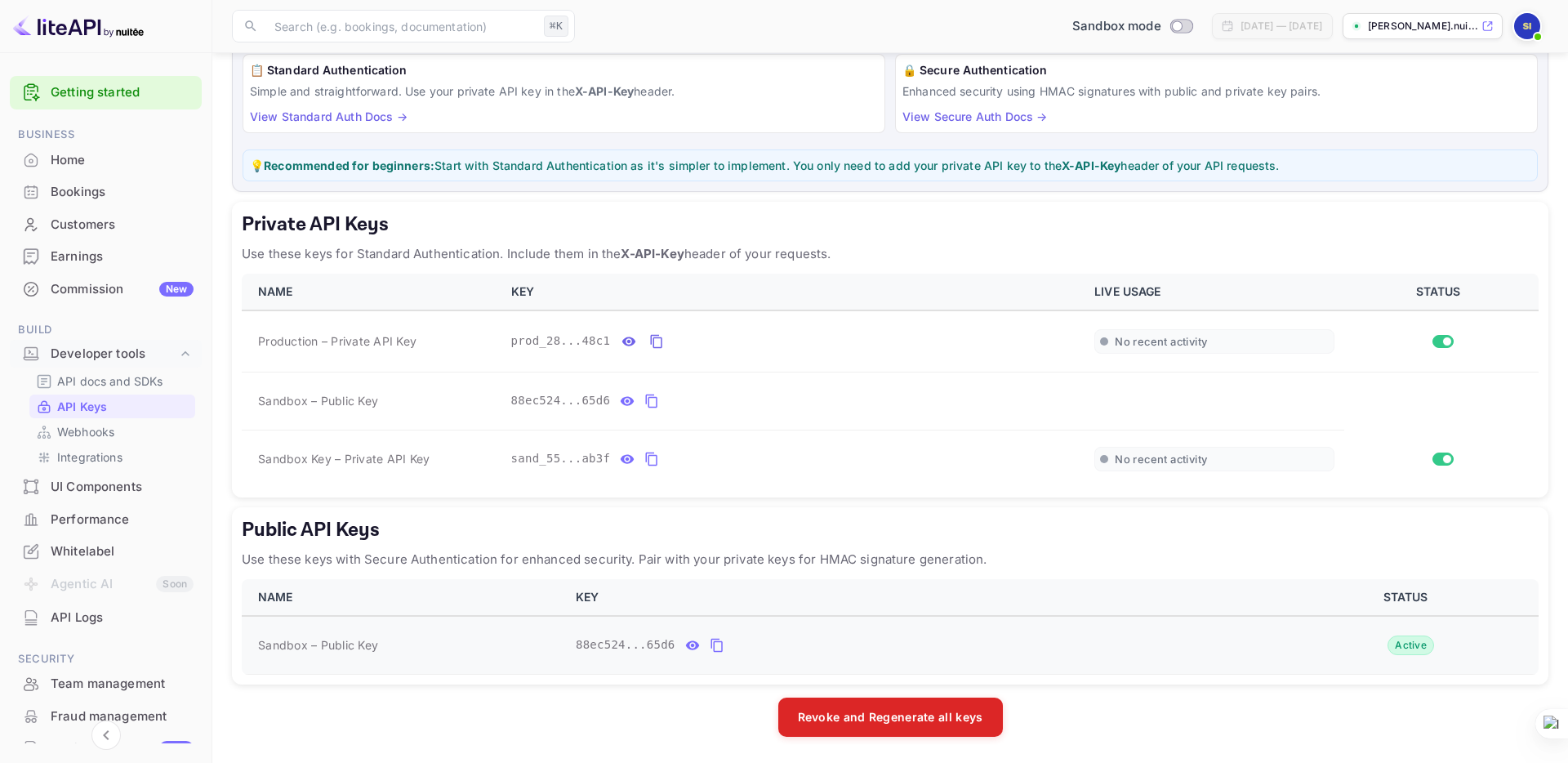
click at [718, 643] on icon "public api keys table" at bounding box center [717, 645] width 15 height 19
click at [652, 459] on icon "private api keys table" at bounding box center [652, 459] width 15 height 19
